Goal: Transaction & Acquisition: Purchase product/service

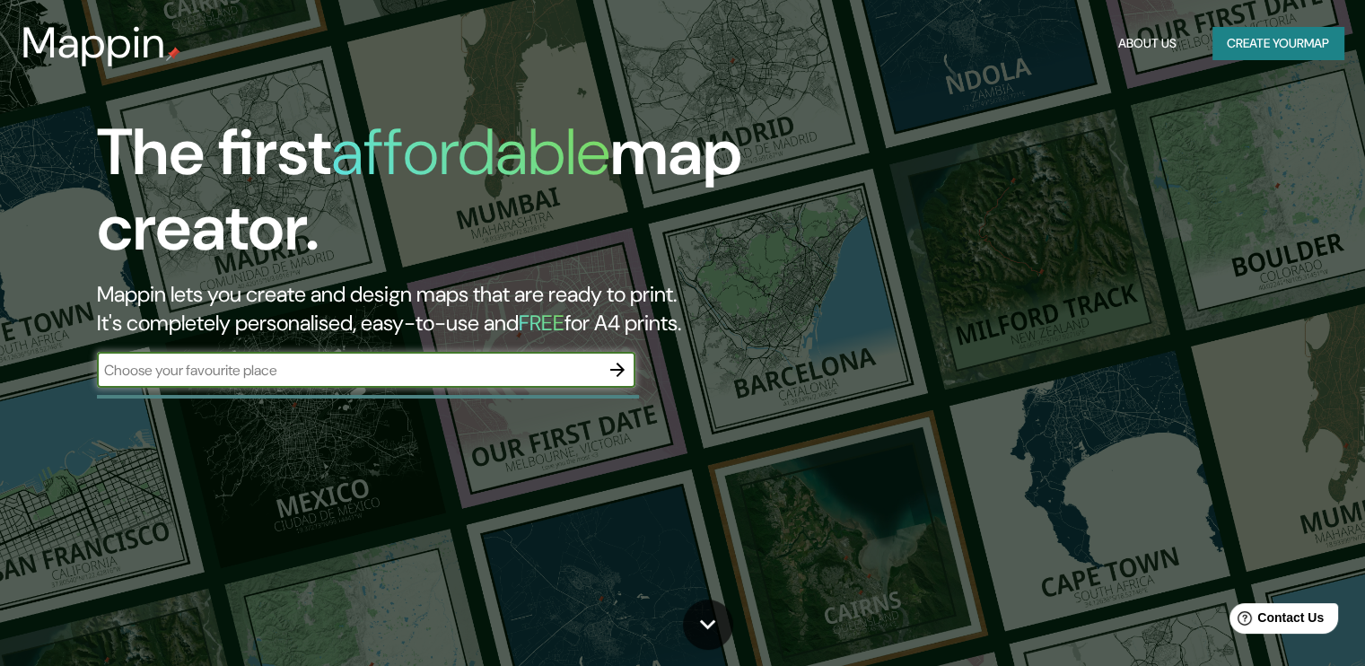
click at [1231, 33] on button "Create your map" at bounding box center [1277, 43] width 131 height 33
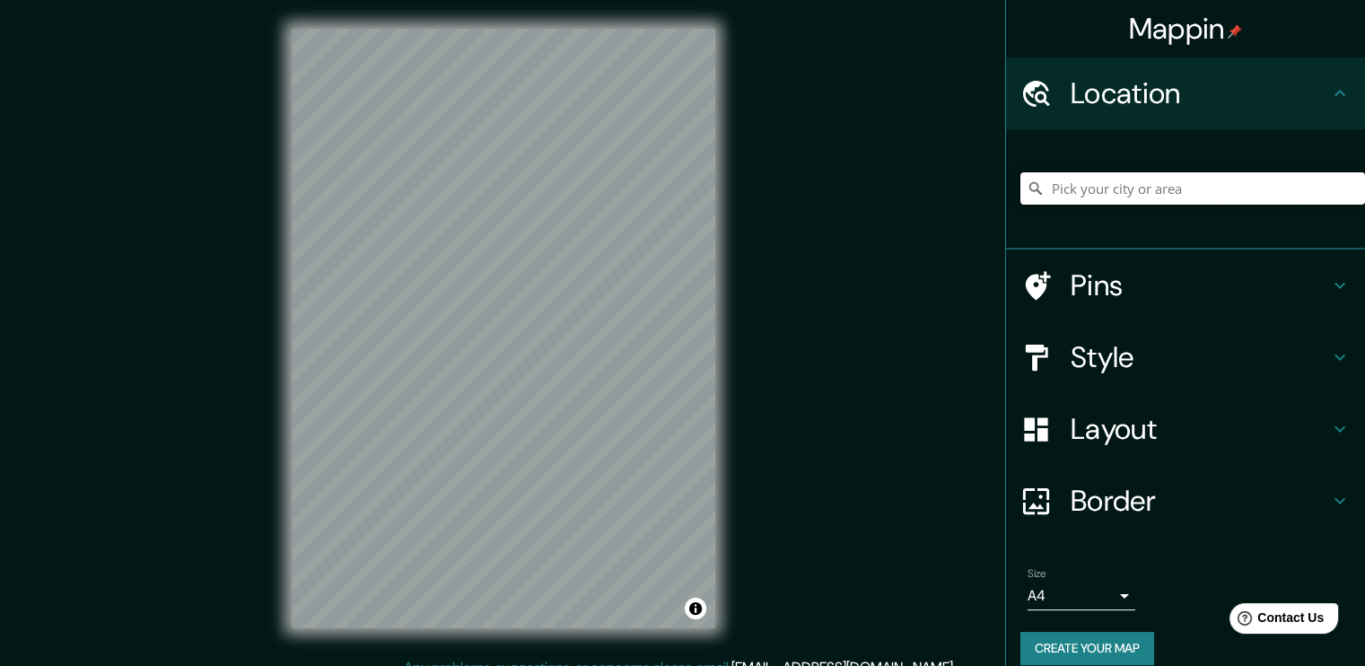
click at [1130, 184] on input "Pick your city or area" at bounding box center [1192, 188] width 344 height 32
paste input "Av de los molineros, Av. de los Molinos No 938, 45200 Zapopan, Jal."
type input "Av de los molineros, Av. de los Molinos No 938, 45200 Zapopan, Jal."
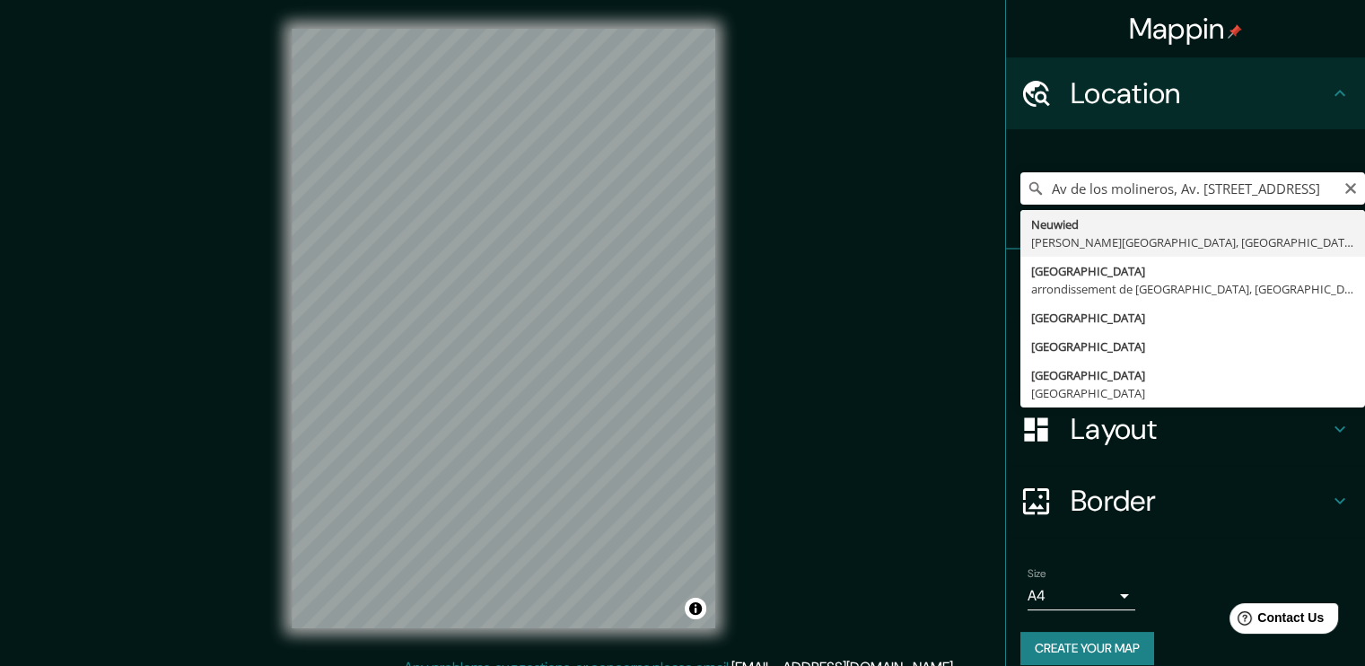
scroll to position [0, 0]
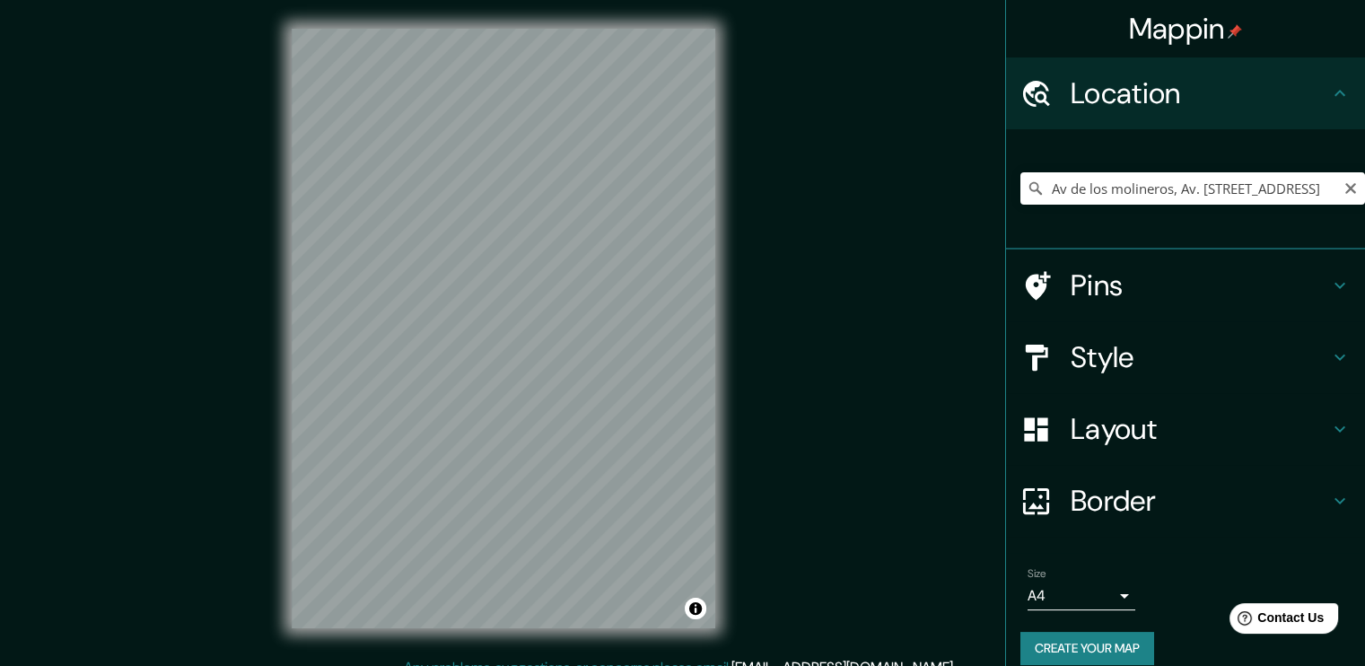
click at [1120, 642] on button "Create your map" at bounding box center [1087, 648] width 134 height 33
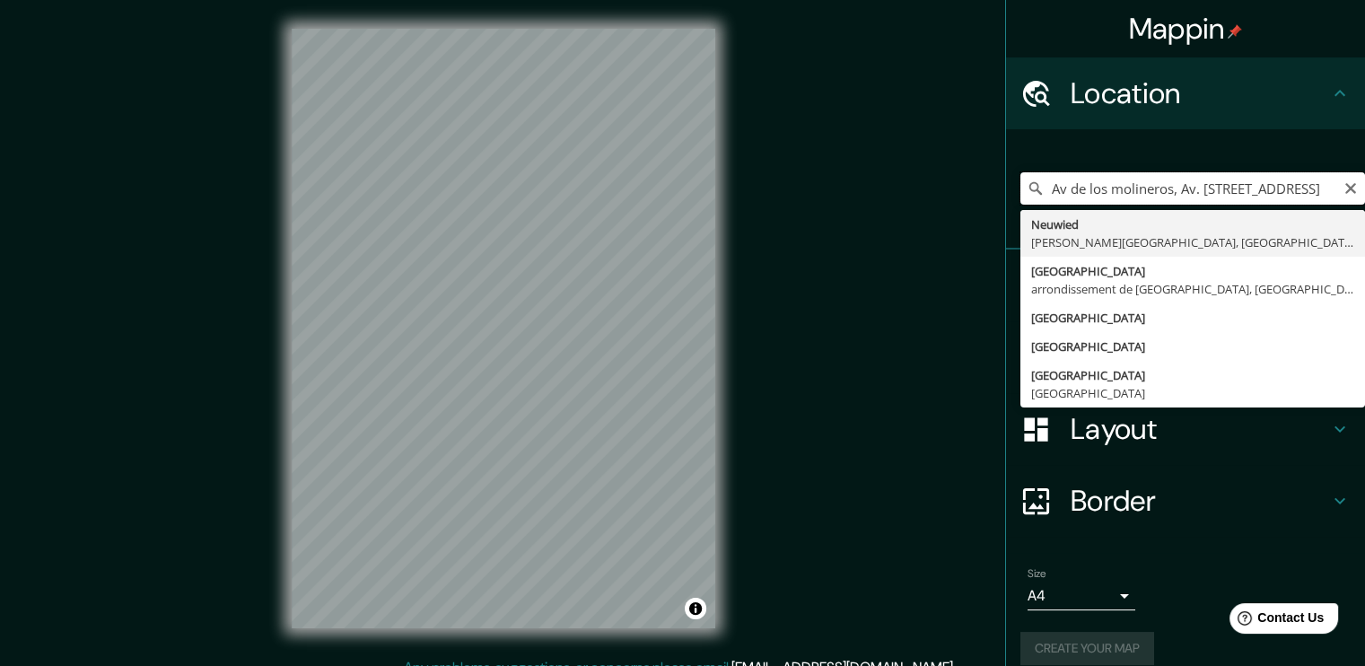
click at [1203, 190] on input "Av de los molineros, Av. de los Molinos No 938, 45200 Zapopan, Jal." at bounding box center [1192, 188] width 344 height 32
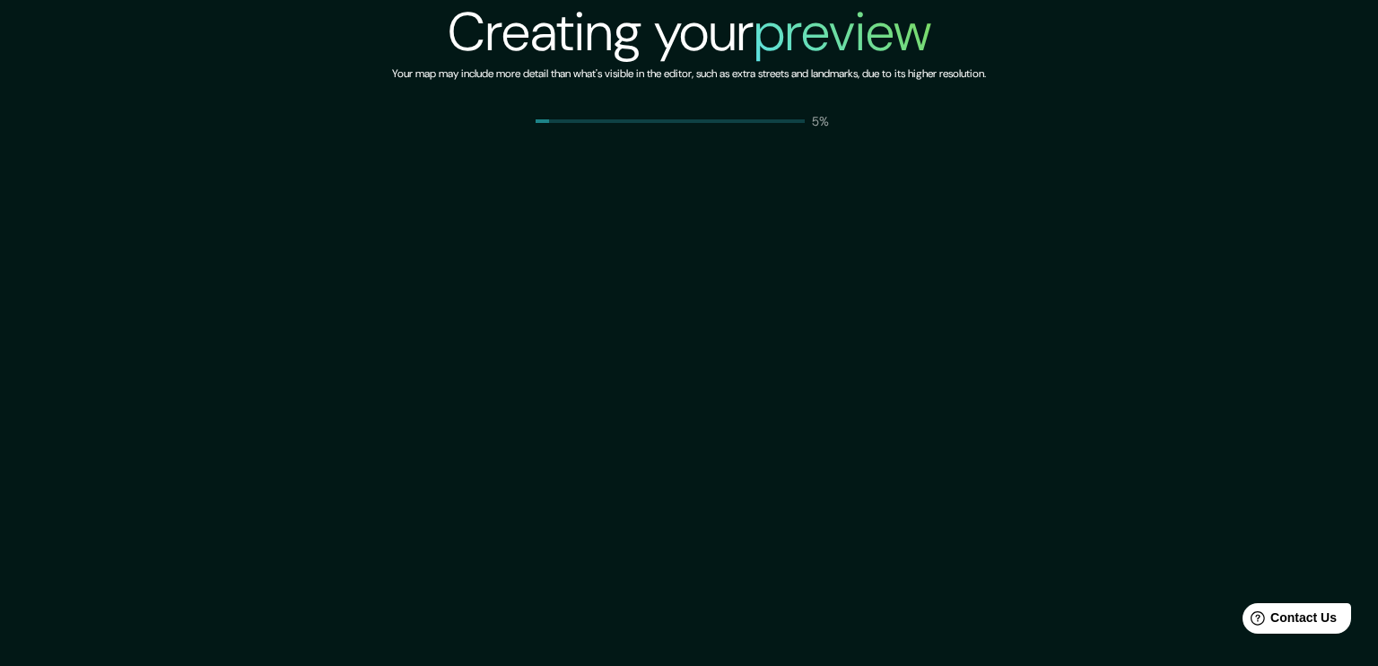
click at [1148, 182] on div "Creating your preview Your map may include more detail than what's visible in t…" at bounding box center [689, 333] width 1378 height 666
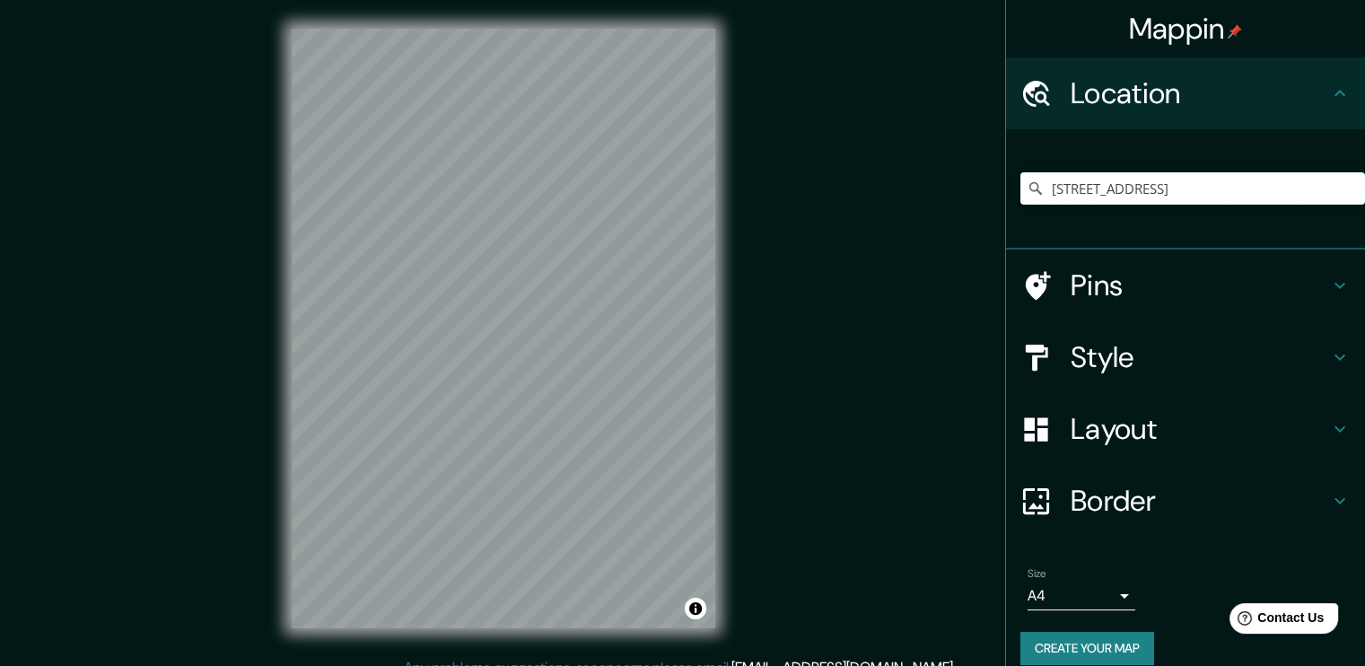
click at [1152, 193] on input "Av de los molineros, Av. de los Molinos No 938, 45200 Zapopan, Jal." at bounding box center [1192, 188] width 344 height 32
click at [1299, 187] on input "Av de los molineros, Av. de los Molinos No 938, 45200 Zapopan, Jal." at bounding box center [1192, 188] width 344 height 32
click at [1299, 186] on input "Av de los molineros, Av. de los Molinos No 938, 45200 Zapopan, Jal." at bounding box center [1192, 188] width 344 height 32
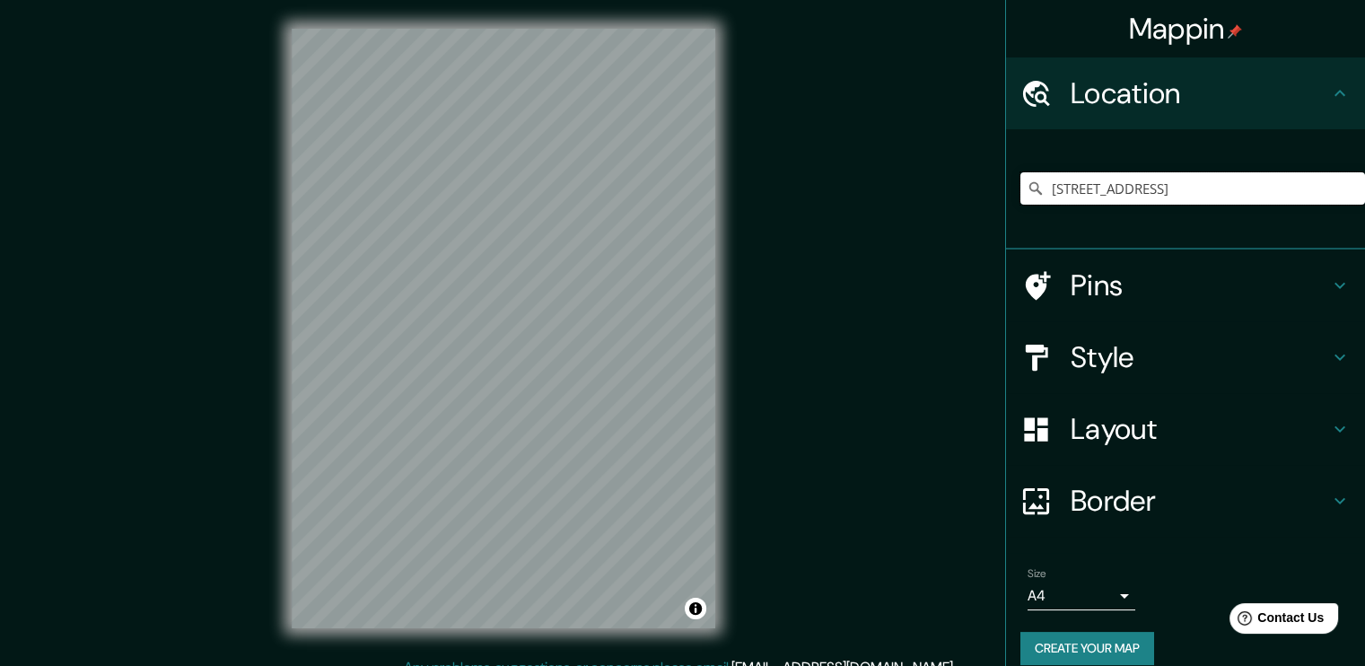
click at [1321, 192] on input "Av de los molineros, Av. de los Molinos No 938, 45200 Zapopan, Jal." at bounding box center [1192, 188] width 344 height 32
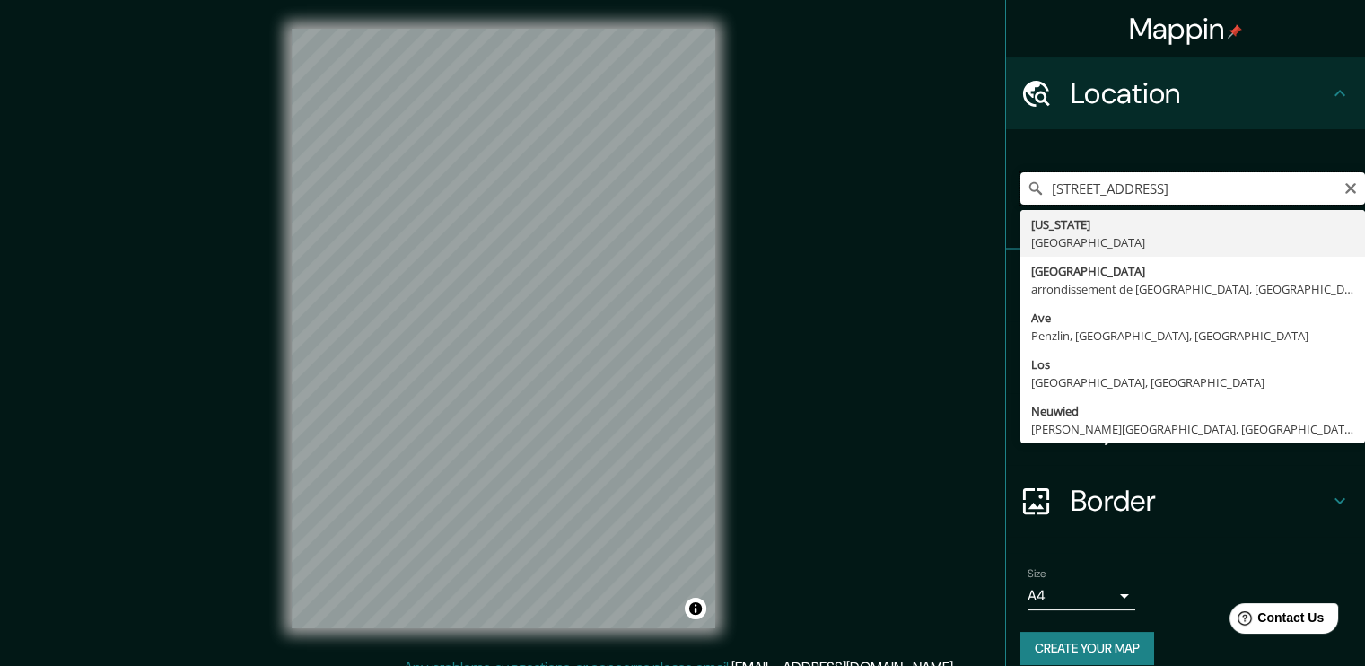
scroll to position [0, 0]
type input "Avenida De Los Molineros, 45200 Zapopan, Jalisco, México"
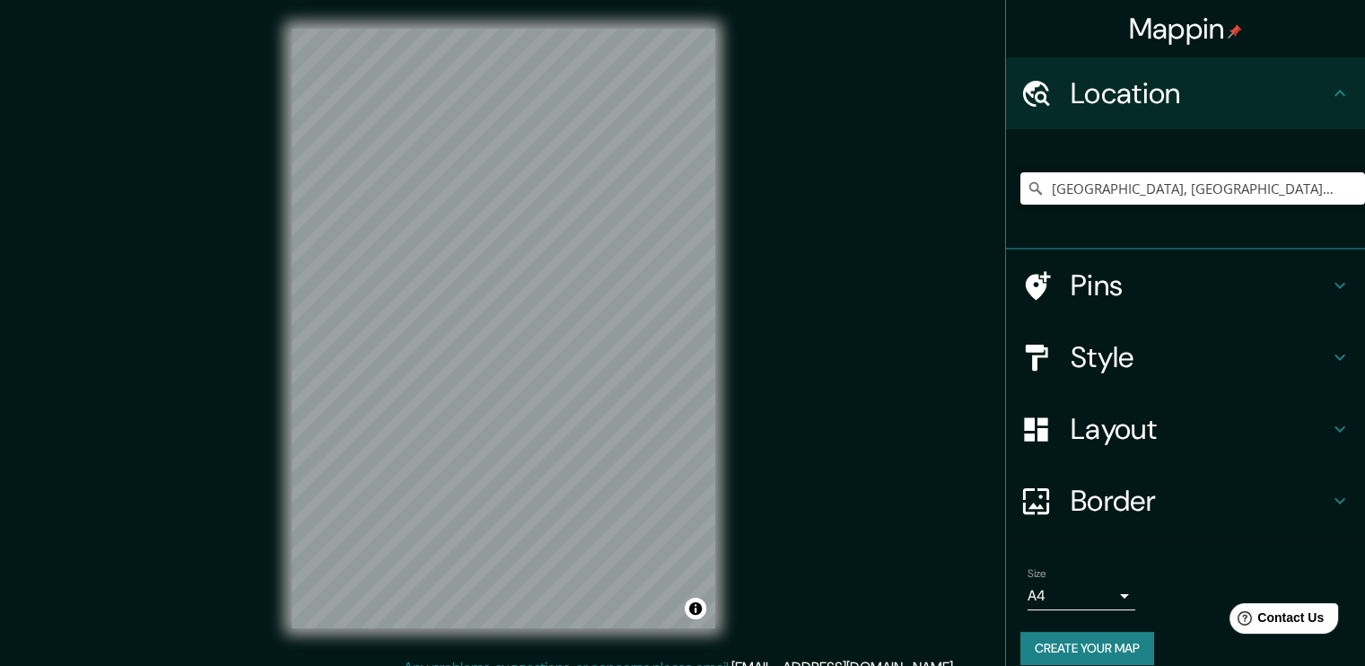
drag, startPoint x: 856, startPoint y: 295, endPoint x: 894, endPoint y: 301, distance: 38.2
click at [855, 295] on div "Mappin Location Avenida De Los Molineros, 45200 Zapopan, Jalisco, México Pins S…" at bounding box center [682, 342] width 1365 height 685
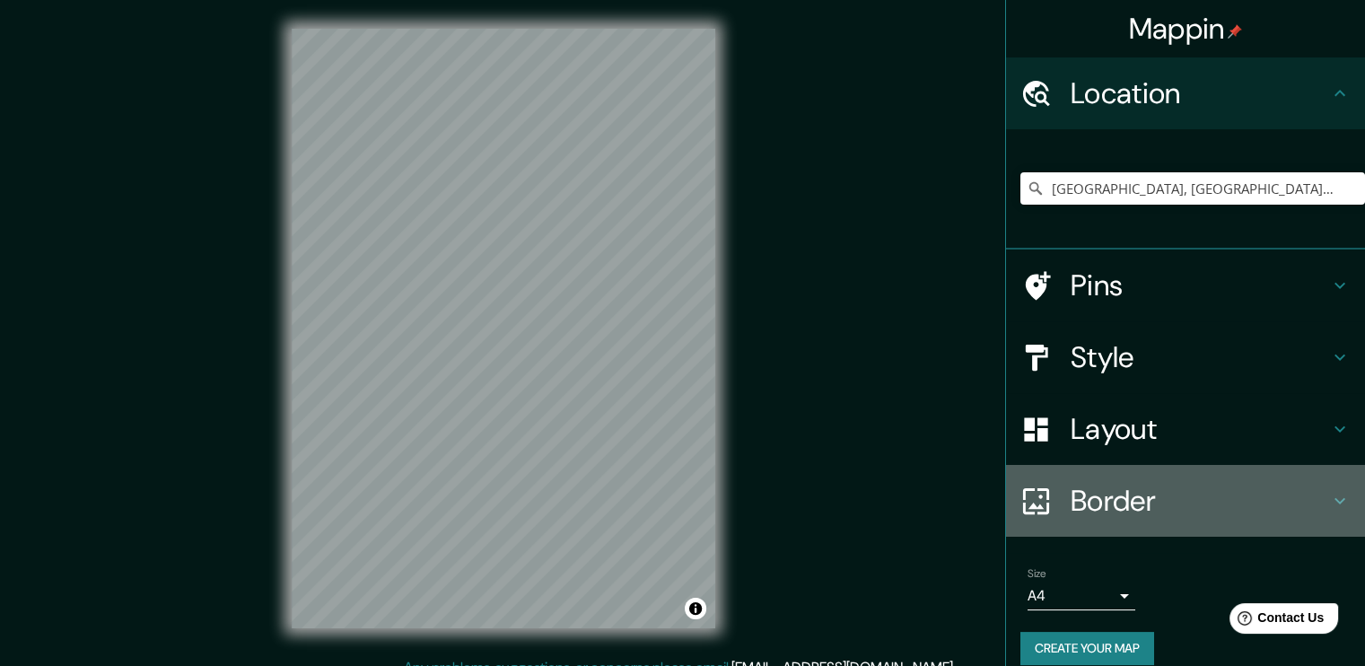
click at [1149, 498] on h4 "Border" at bounding box center [1199, 501] width 258 height 36
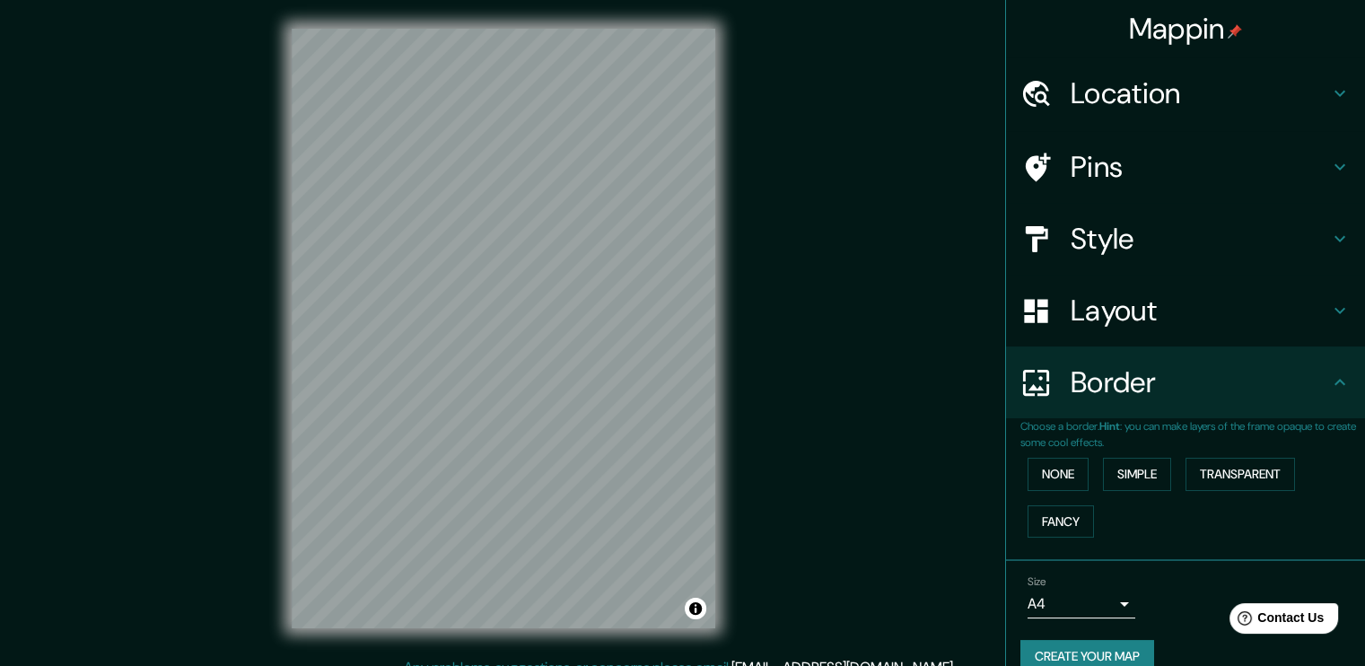
click at [1182, 325] on h4 "Layout" at bounding box center [1199, 310] width 258 height 36
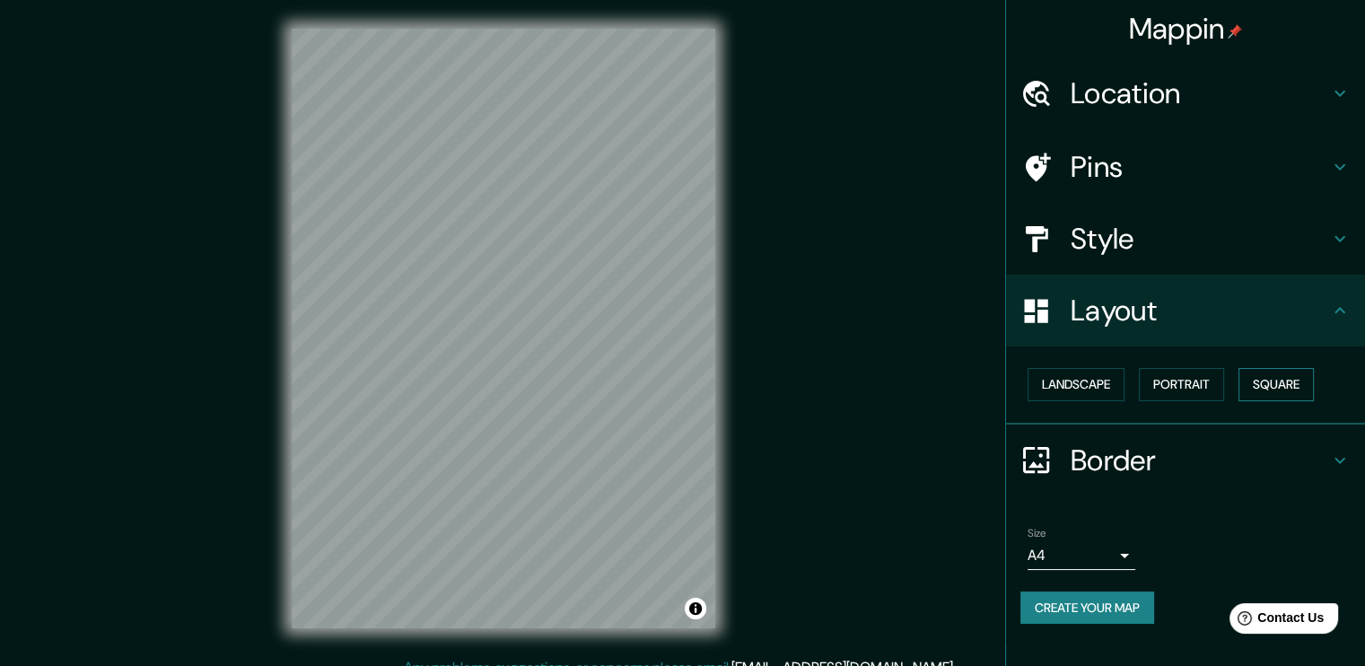
click at [1267, 379] on button "Square" at bounding box center [1275, 384] width 75 height 33
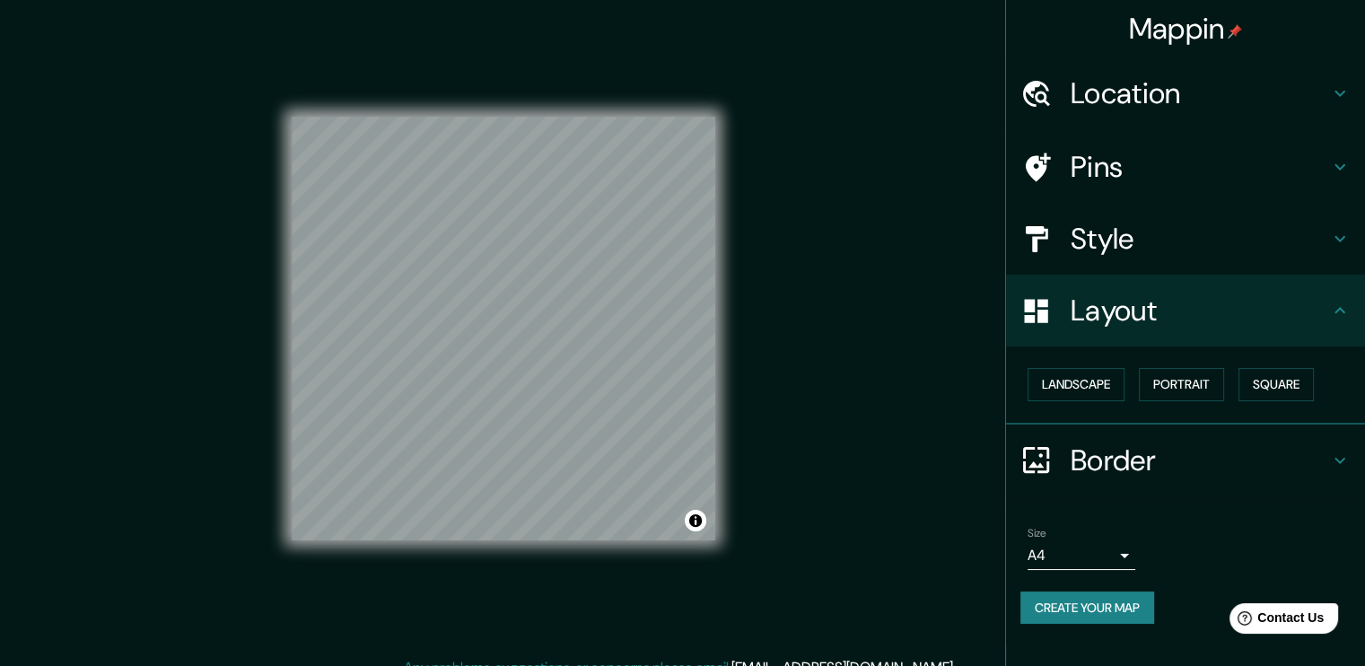
click at [886, 312] on div "Mappin Location Avenida De Los Molineros, 45200 Zapopan, Jalisco, México Pins S…" at bounding box center [682, 342] width 1365 height 685
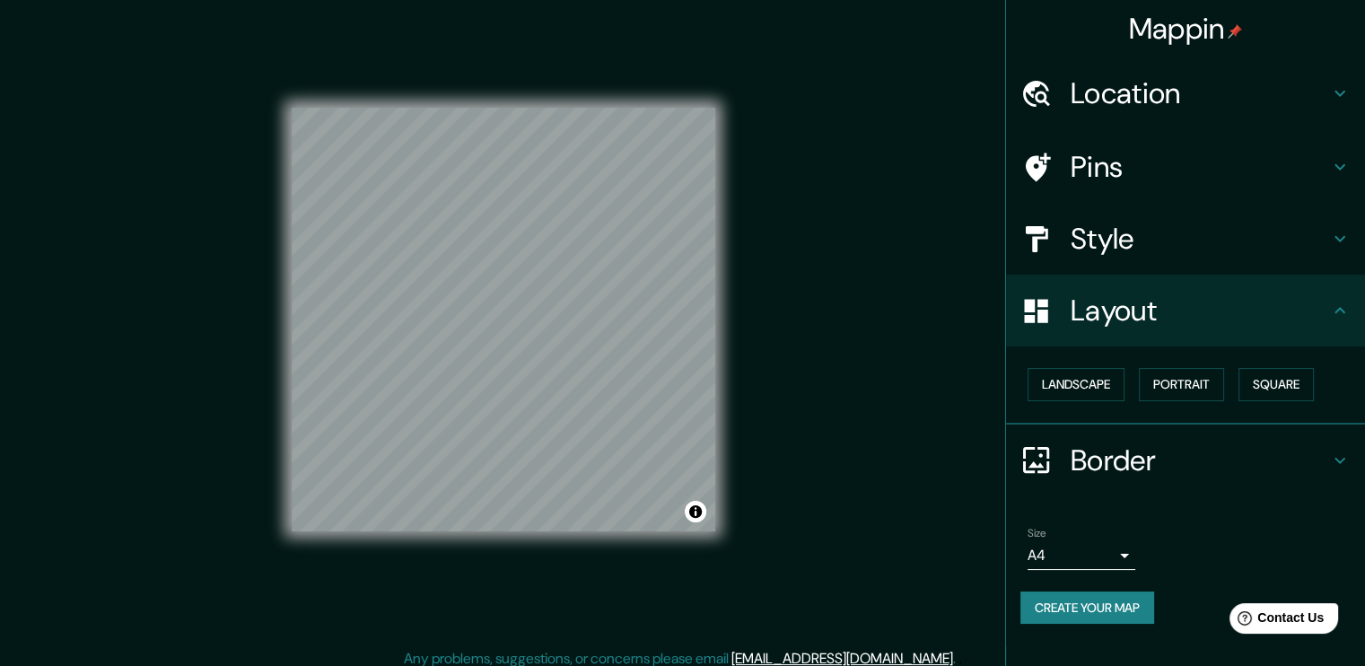
scroll to position [19, 0]
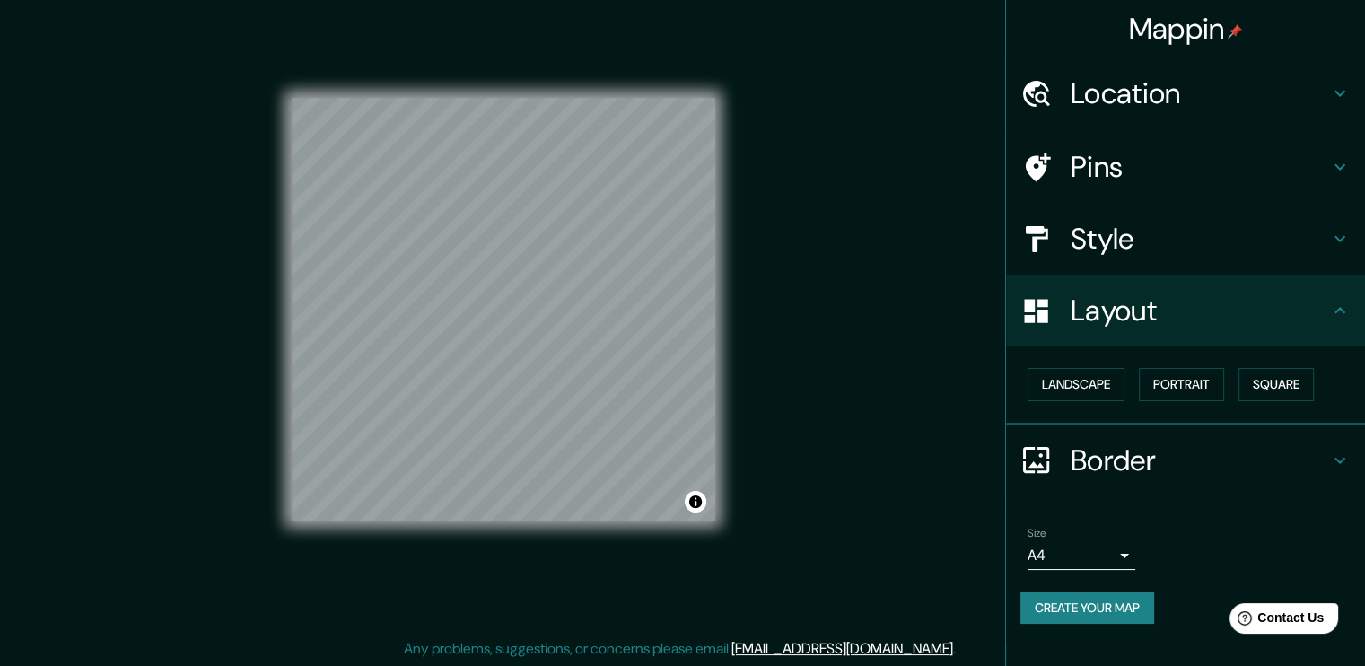
click at [879, 335] on div "Mappin Location Avenida De Los Molineros, 45200 Zapopan, Jalisco, México Pins S…" at bounding box center [682, 323] width 1365 height 685
click at [1105, 602] on button "Create your map" at bounding box center [1087, 607] width 134 height 33
